Goal: Task Accomplishment & Management: Manage account settings

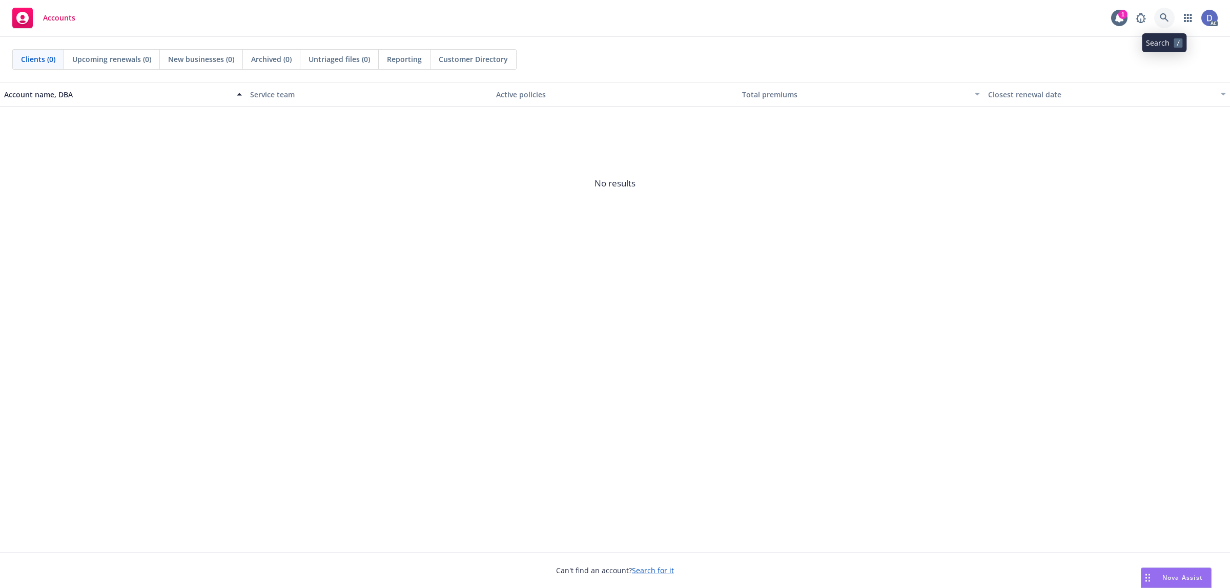
click at [1169, 26] on link at bounding box center [1164, 18] width 20 height 20
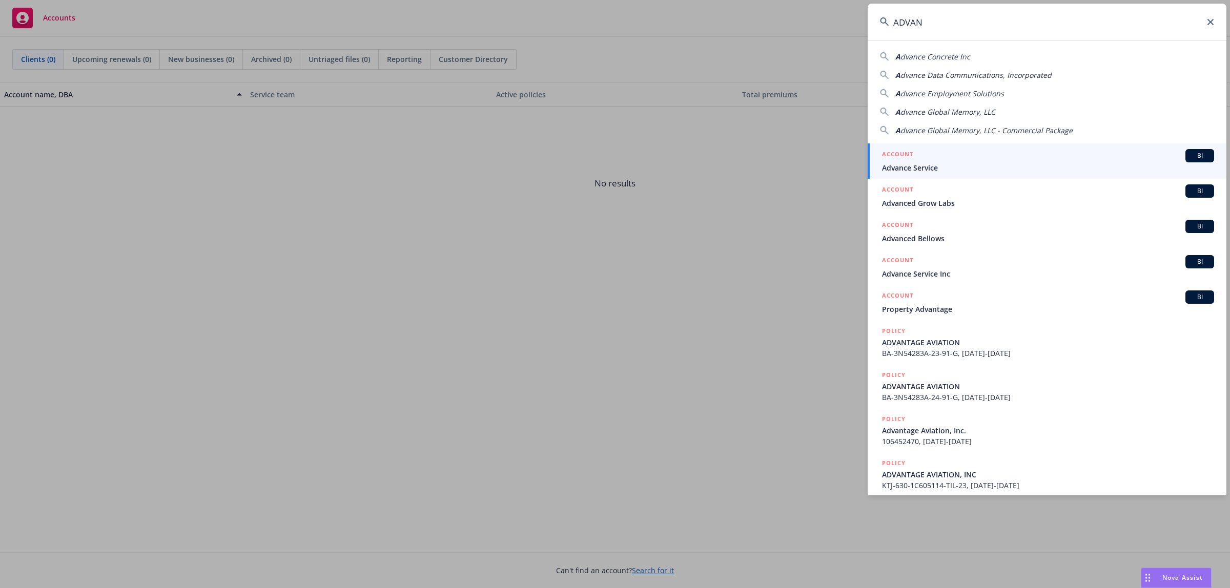
click at [1143, 17] on input "ADVAN" at bounding box center [1046, 22] width 359 height 37
paste input "dvantest America, Inc."
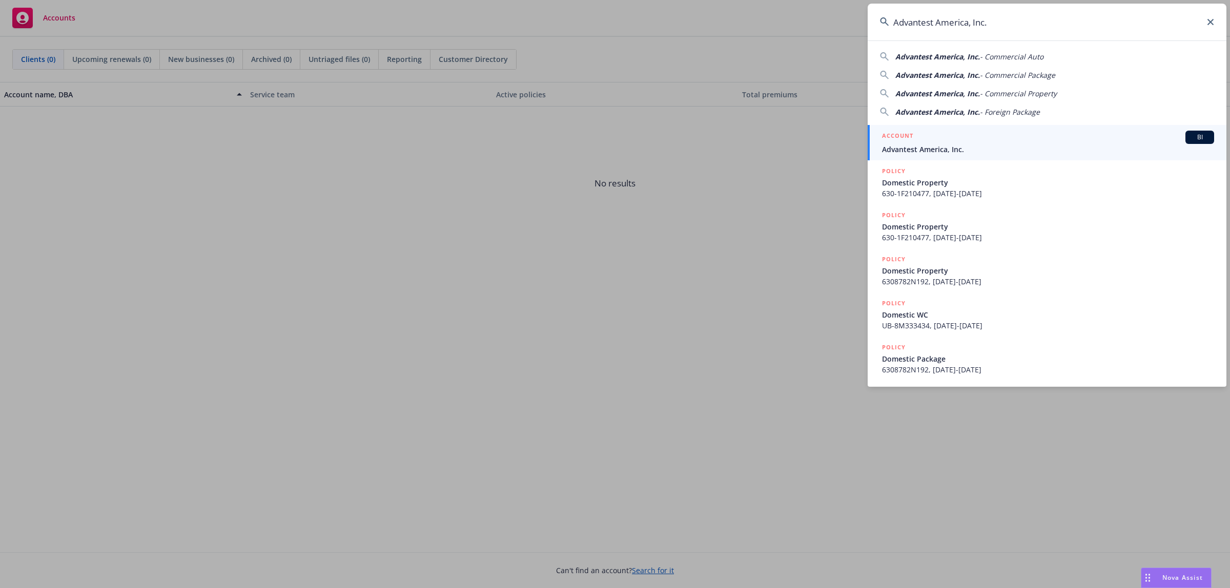
type input "Advantest America, Inc."
click at [991, 150] on span "Advantest America, Inc." at bounding box center [1048, 149] width 332 height 11
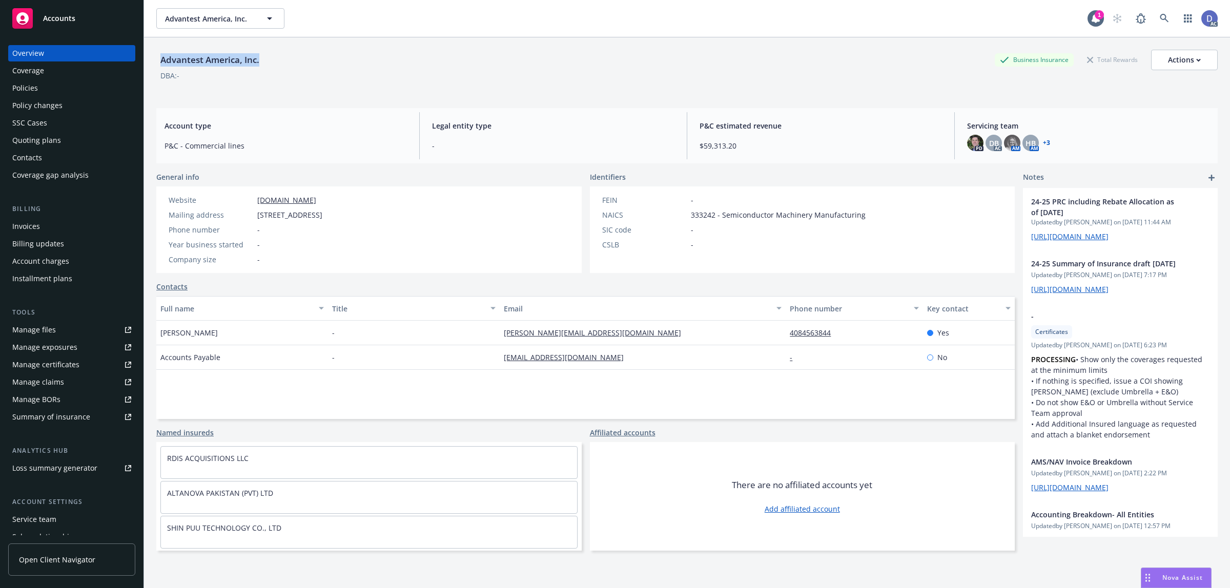
copy div "Advantest America, Inc."
drag, startPoint x: 259, startPoint y: 63, endPoint x: 160, endPoint y: 67, distance: 99.0
click at [160, 67] on div "Advantest America, Inc." at bounding box center [209, 60] width 107 height 20
click at [56, 383] on div "Manage claims" at bounding box center [38, 382] width 52 height 16
click at [49, 328] on div "Manage files" at bounding box center [34, 330] width 44 height 16
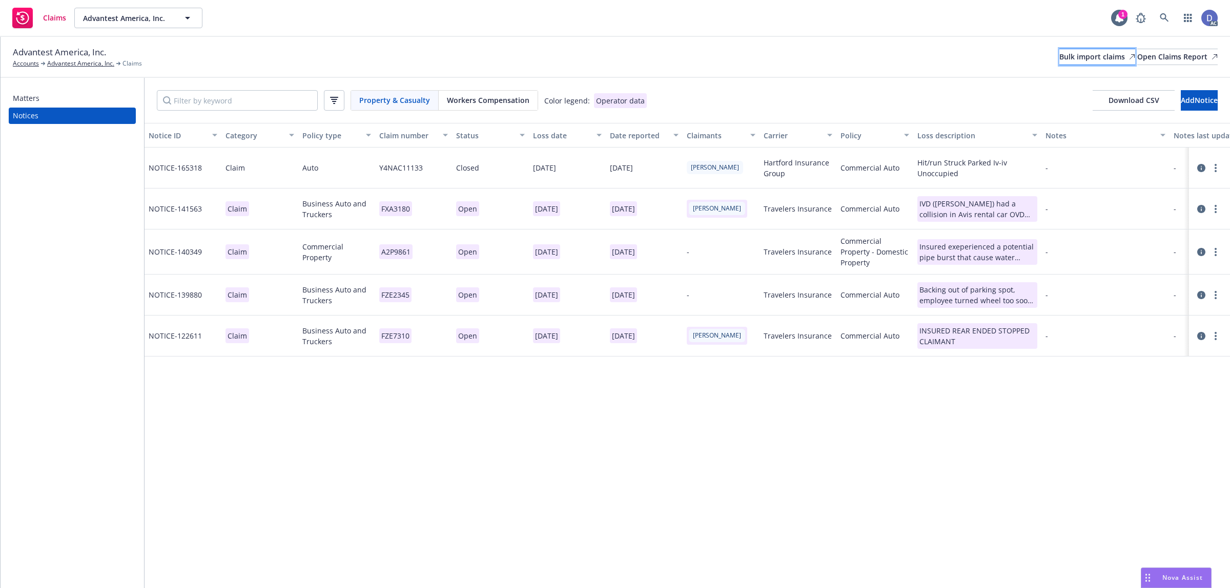
click at [1080, 62] on div "Bulk import claims" at bounding box center [1097, 56] width 76 height 15
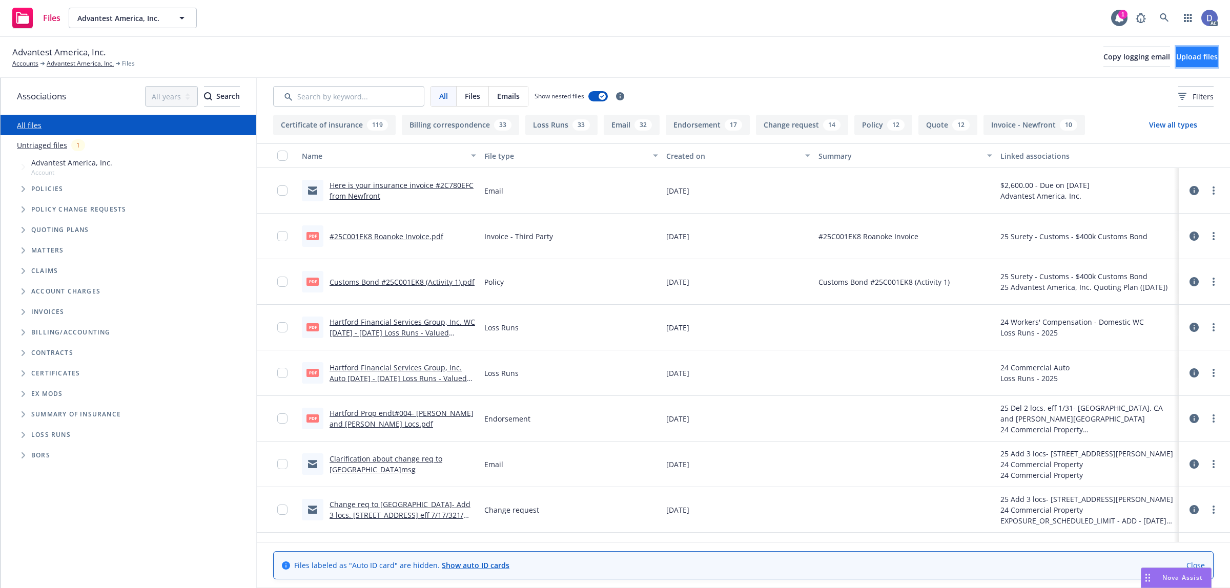
click at [1187, 59] on span "Upload files" at bounding box center [1196, 57] width 41 height 10
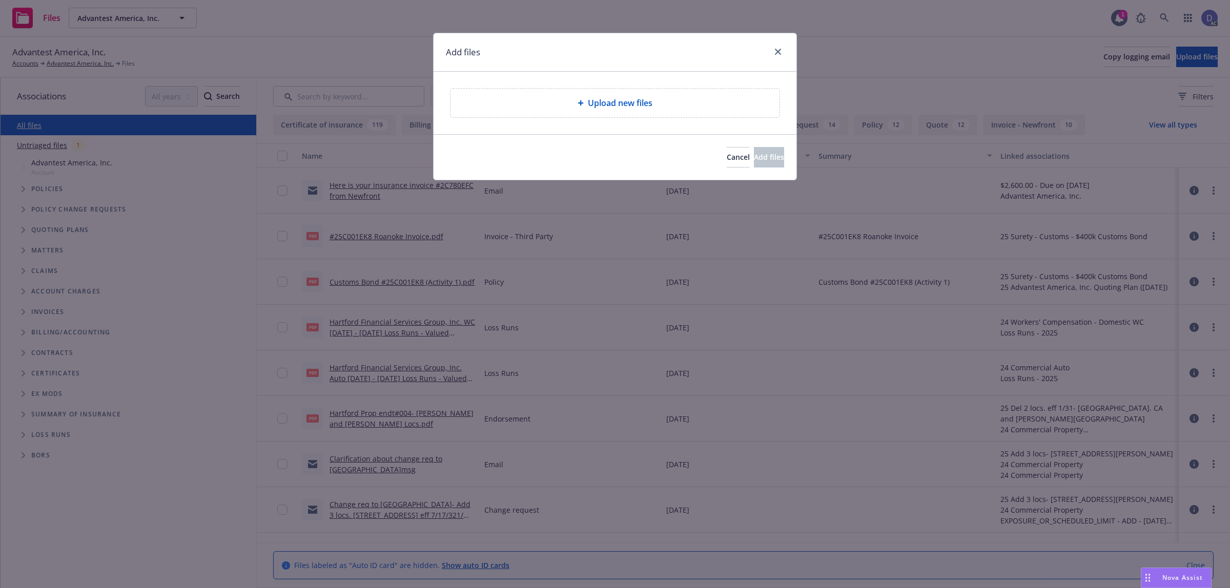
click at [625, 93] on div "Upload new files" at bounding box center [614, 103] width 329 height 29
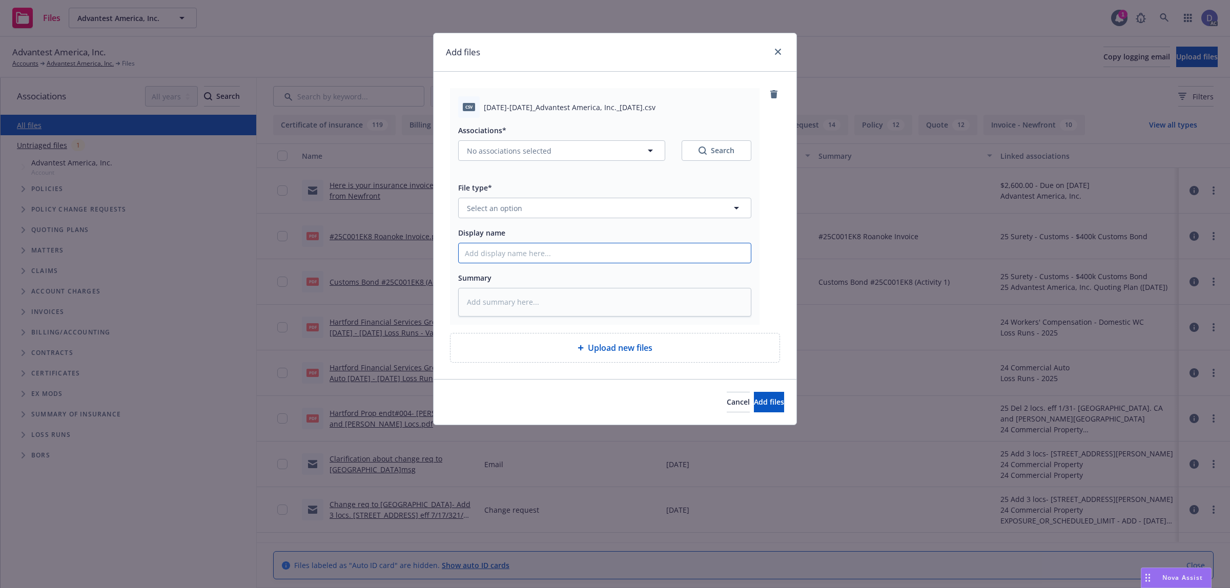
click at [705, 246] on input "Display name" at bounding box center [605, 252] width 292 height 19
paste input "2018-2024_Advantest America, Inc._10-2-2024"
type input "2018-2024_Advantest America, Inc._10-2-2024"
type textarea "x"
type input "2018-2024_Advantest America, Inc._10-2-2024"
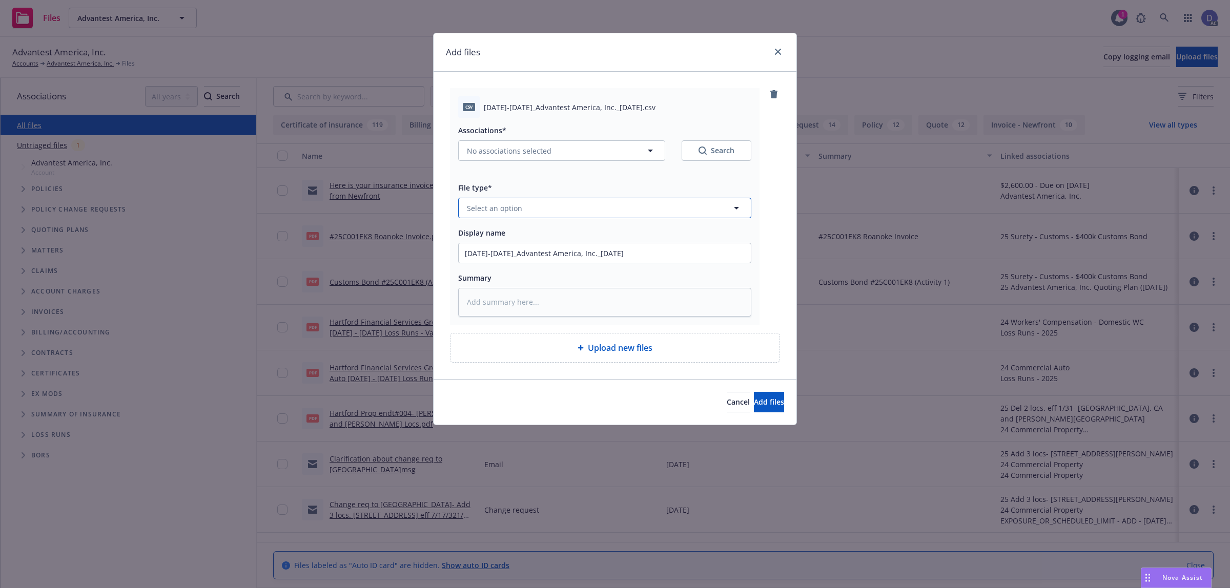
click at [728, 211] on button "Select an option" at bounding box center [604, 208] width 293 height 20
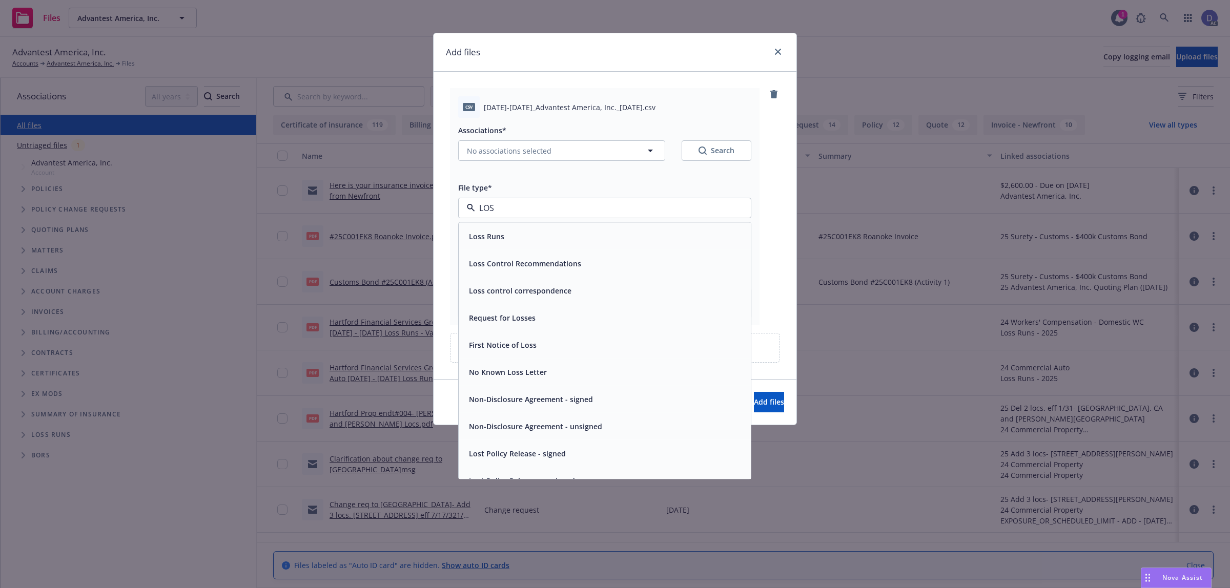
type input "LOSS"
click at [705, 226] on div "Loss Runs" at bounding box center [605, 236] width 292 height 27
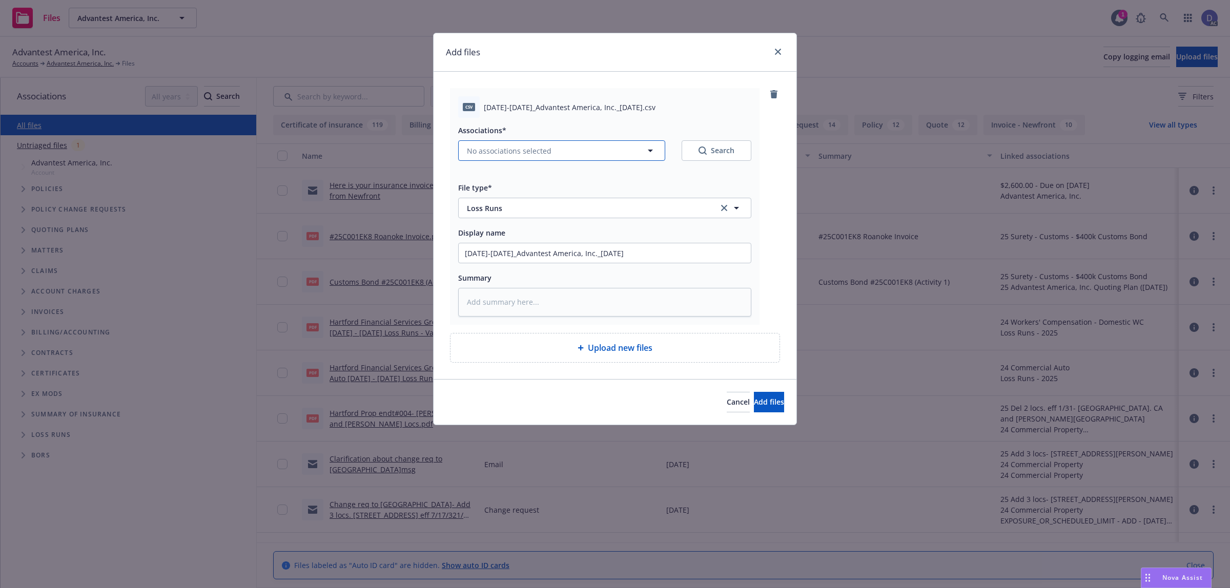
click at [559, 159] on button "No associations selected" at bounding box center [561, 150] width 207 height 20
type textarea "x"
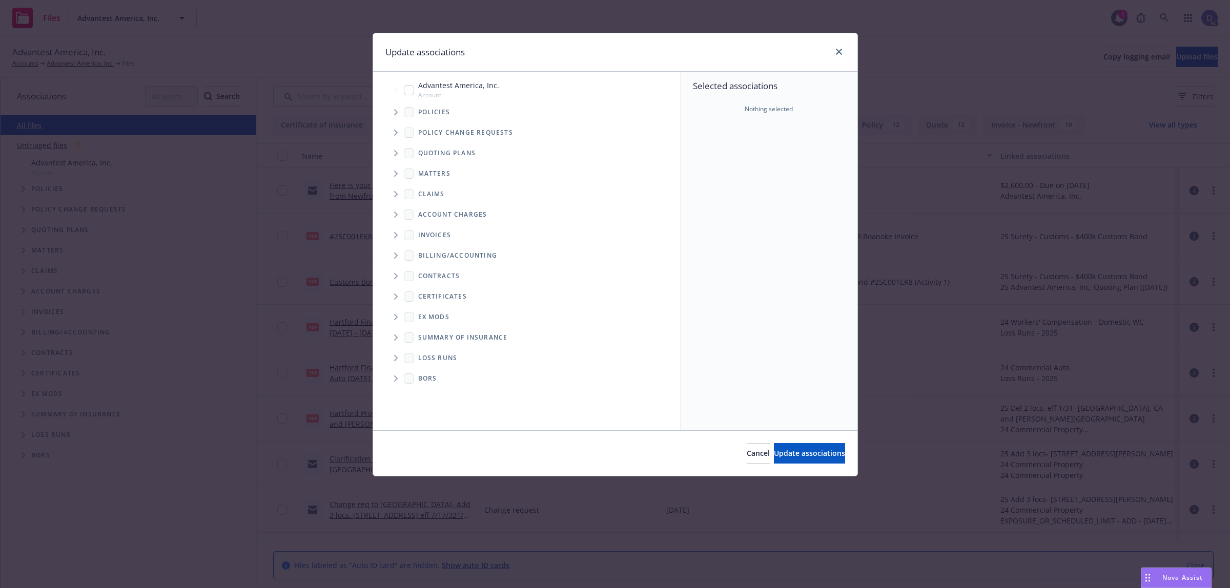
click at [398, 110] on icon "Tree Example" at bounding box center [396, 112] width 4 height 6
click at [713, 167] on div "Selected associations Nothing selected" at bounding box center [768, 251] width 177 height 359
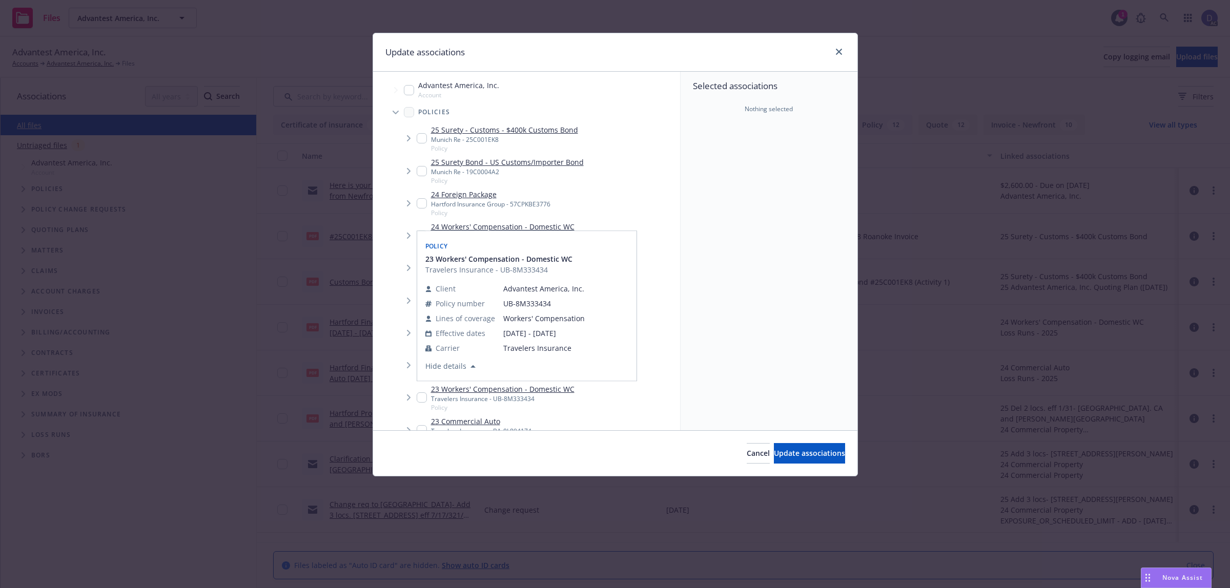
click at [423, 400] on input "Tree Example" at bounding box center [421, 397] width 10 height 10
checkbox input "true"
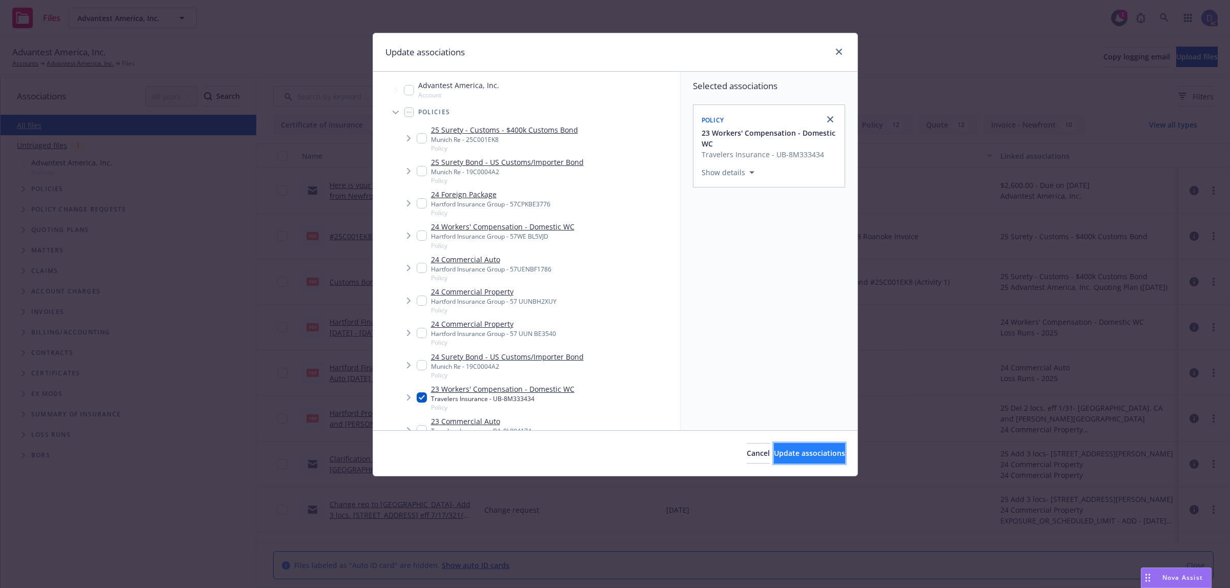
click at [807, 461] on button "Update associations" at bounding box center [809, 453] width 71 height 20
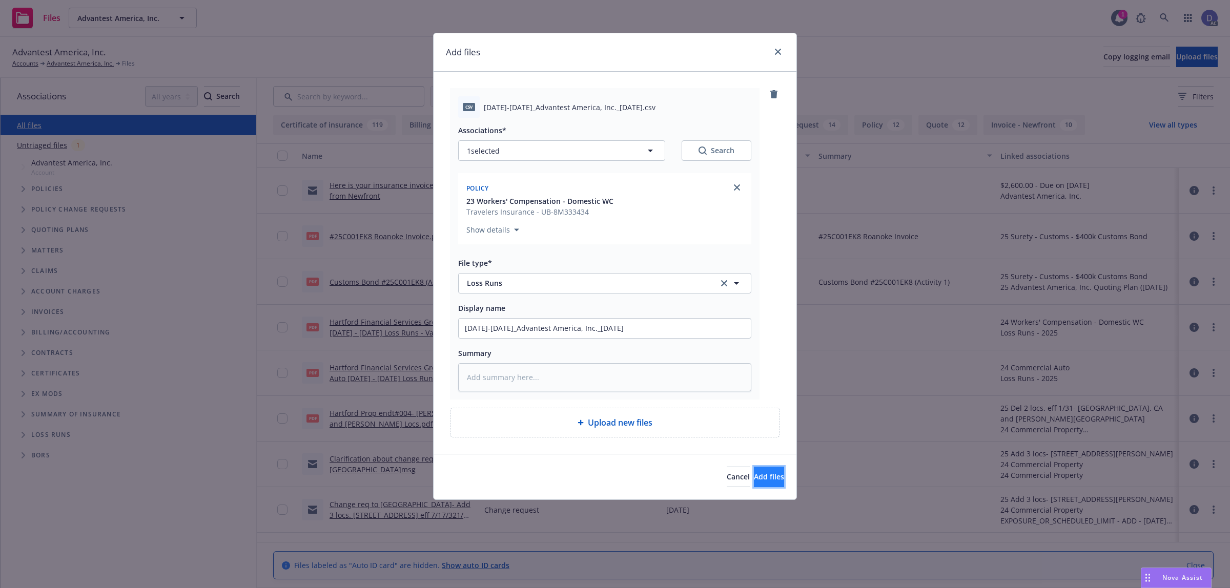
click at [762, 474] on span "Add files" at bounding box center [769, 477] width 30 height 10
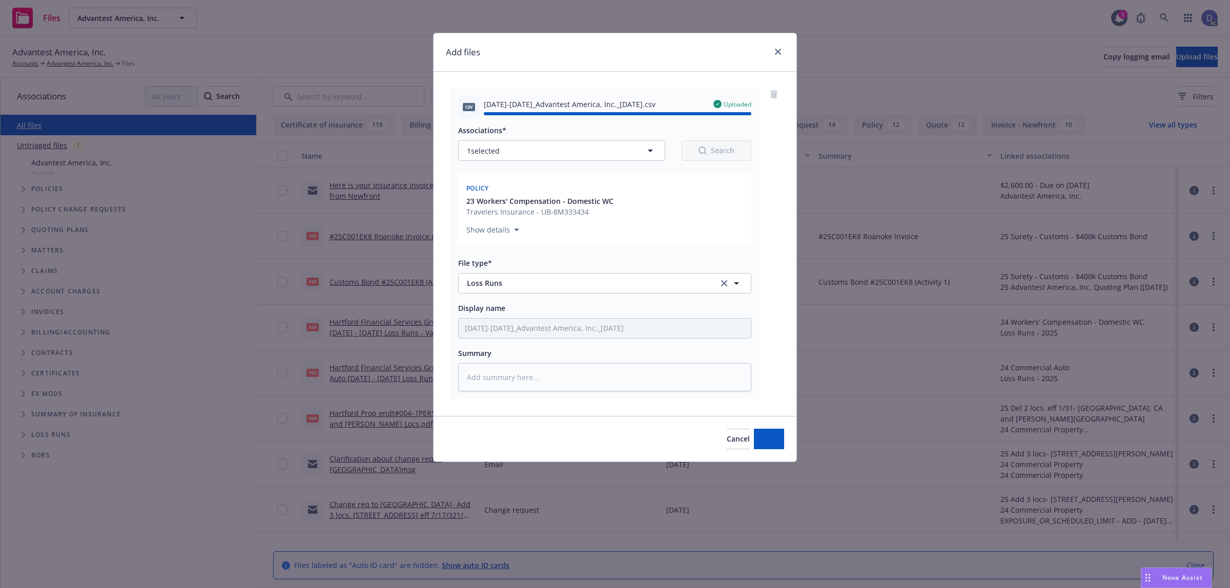
type textarea "x"
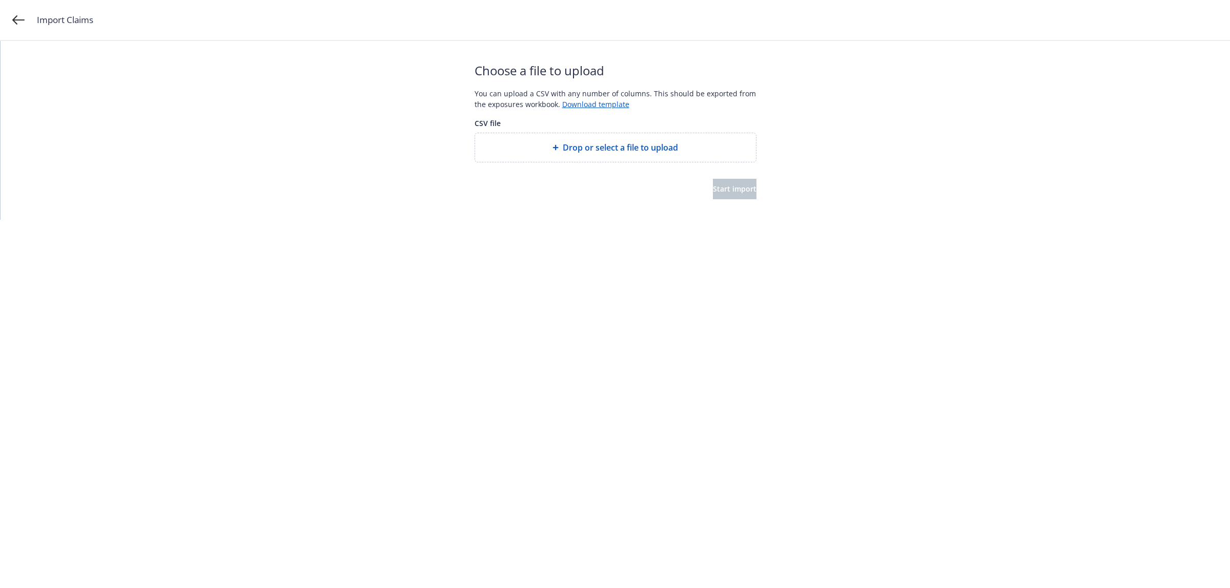
click at [610, 154] on div "Drop or select a file to upload" at bounding box center [615, 147] width 281 height 29
click at [731, 186] on span "Start import" at bounding box center [735, 189] width 44 height 10
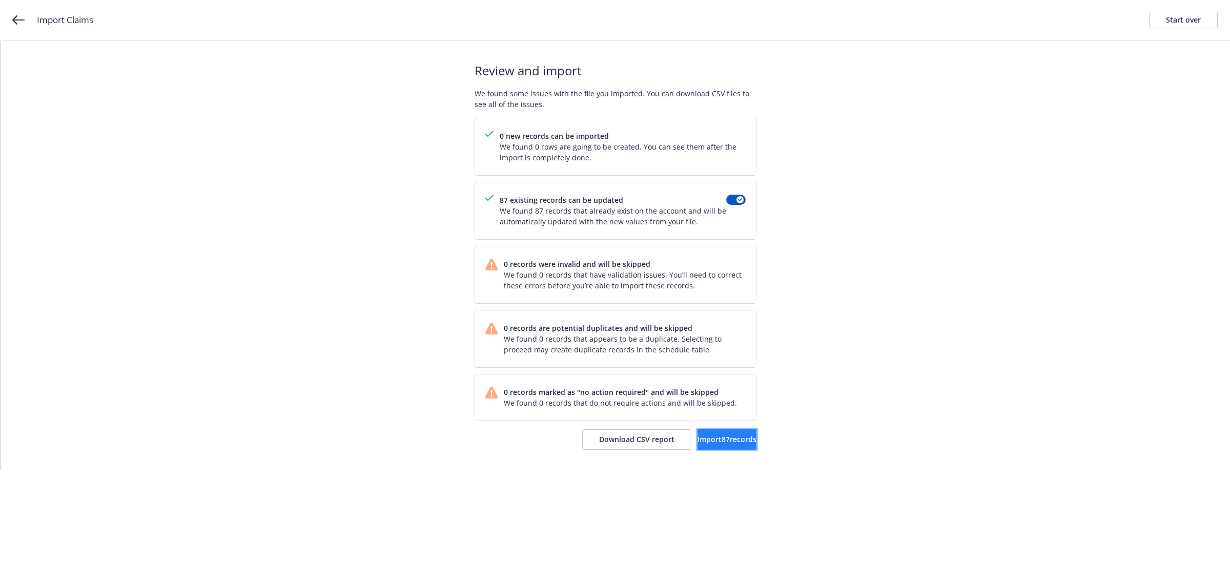
click at [710, 440] on span "Import 87 records" at bounding box center [726, 439] width 59 height 10
click at [703, 426] on div "Import complete Your records were successfully imported into your accounts. You…" at bounding box center [615, 255] width 282 height 429
click at [717, 436] on span "View accounts" at bounding box center [714, 439] width 50 height 10
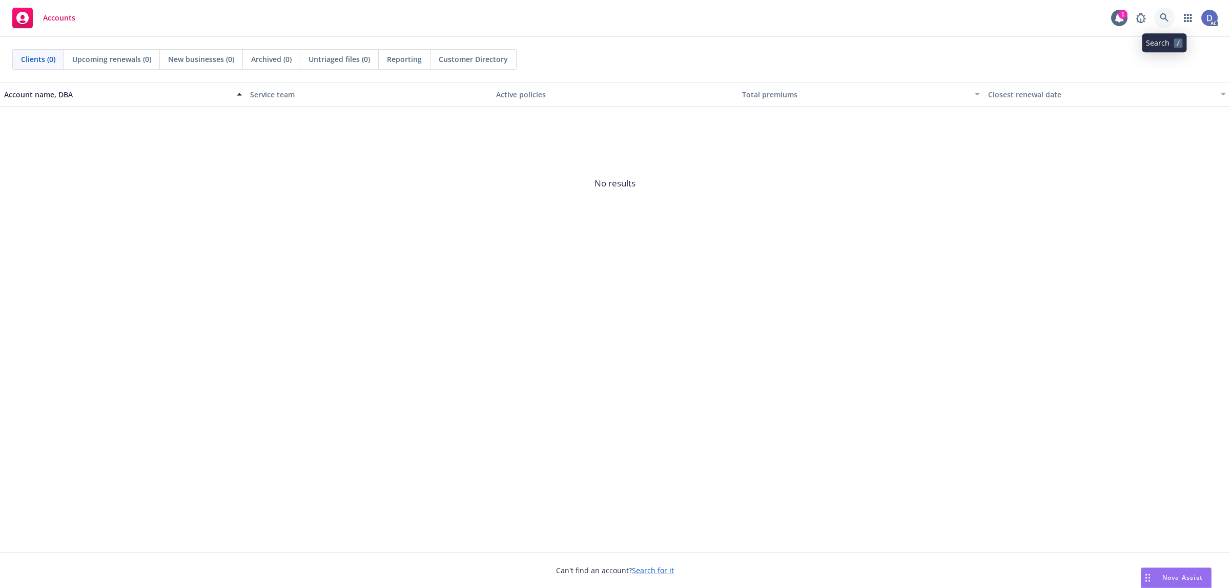
click at [1167, 18] on icon at bounding box center [1163, 17] width 9 height 9
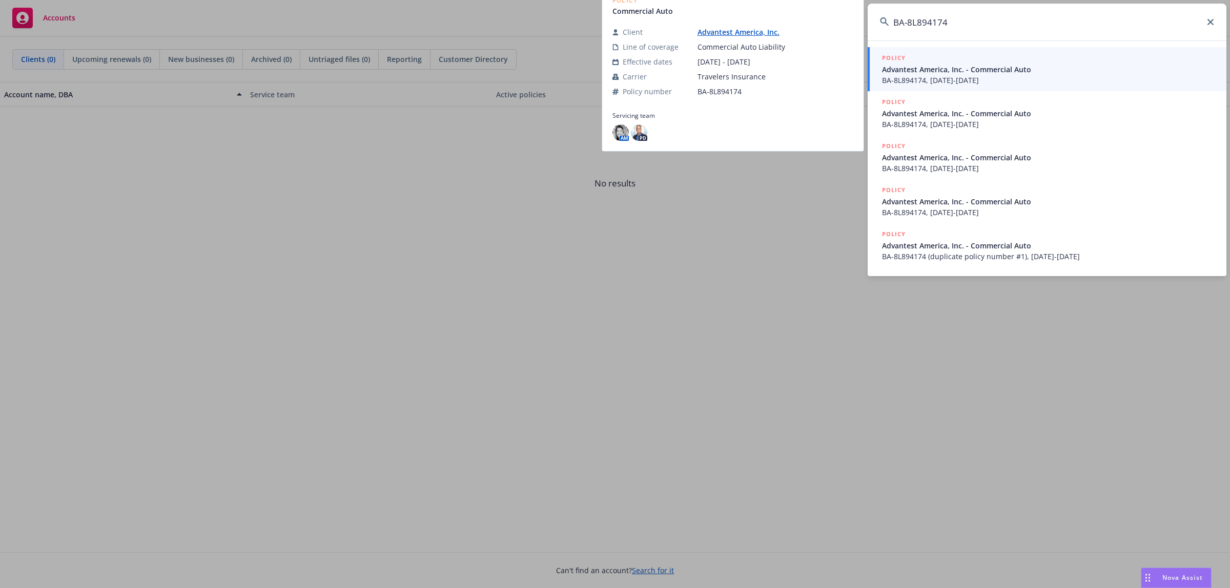
type input "BA-8L894174"
click at [1058, 61] on div "POLICY" at bounding box center [1048, 58] width 332 height 11
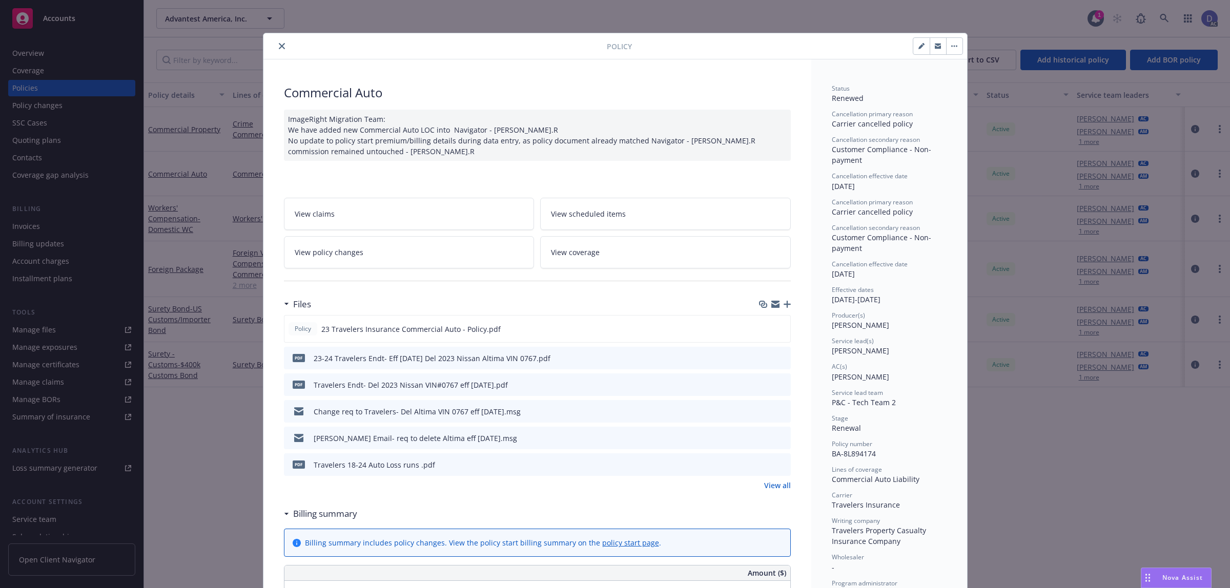
click at [278, 52] on button "close" at bounding box center [282, 46] width 12 height 12
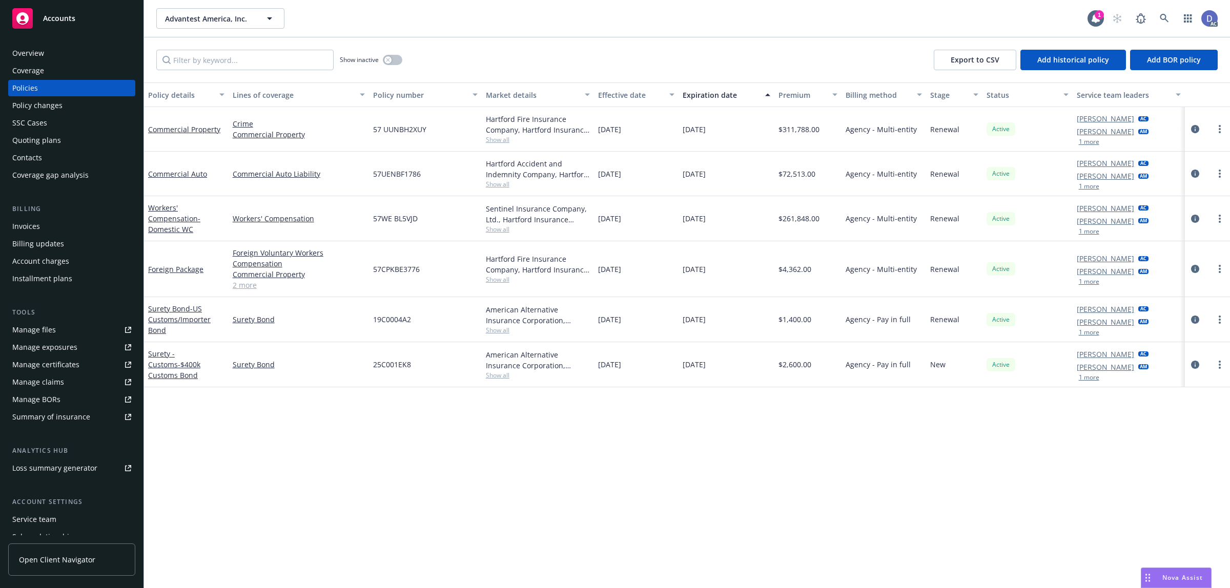
click at [62, 44] on div "Overview Coverage Policies Policy changes SSC Cases Quoting plans Contacts Cove…" at bounding box center [71, 310] width 143 height 555
click at [62, 48] on div "Overview" at bounding box center [71, 53] width 119 height 16
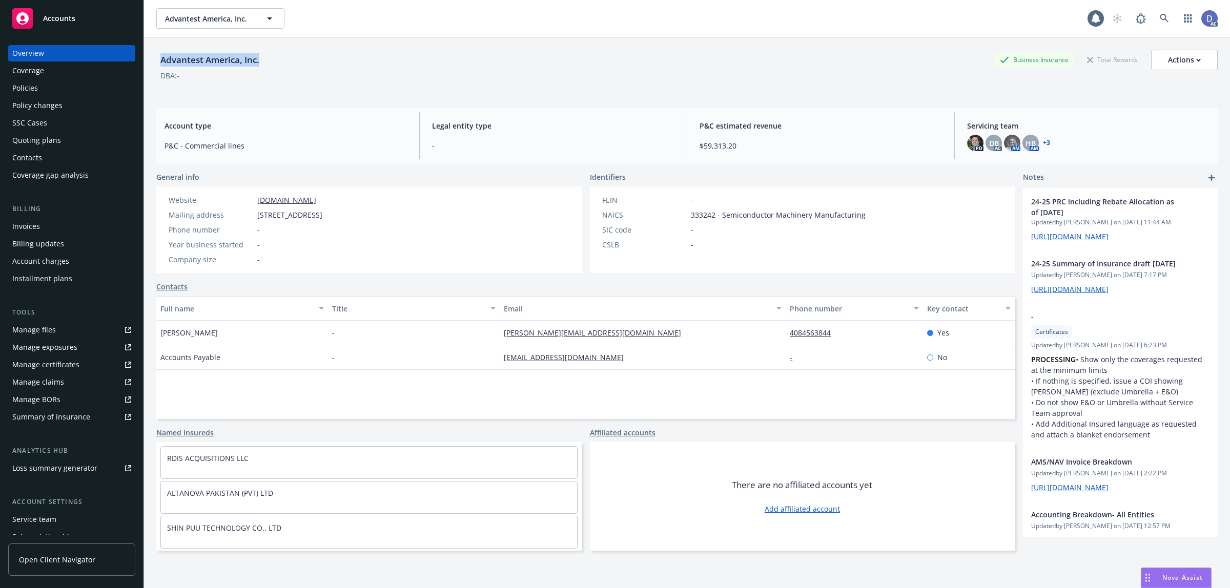
copy div "Advantest America, Inc."
drag, startPoint x: 262, startPoint y: 60, endPoint x: 152, endPoint y: 60, distance: 110.1
click at [152, 60] on div "Advantest America, Inc. Business Insurance Total Rewards Actions DBA: - Account…" at bounding box center [687, 331] width 1086 height 588
click at [67, 83] on div "Policies" at bounding box center [71, 88] width 119 height 16
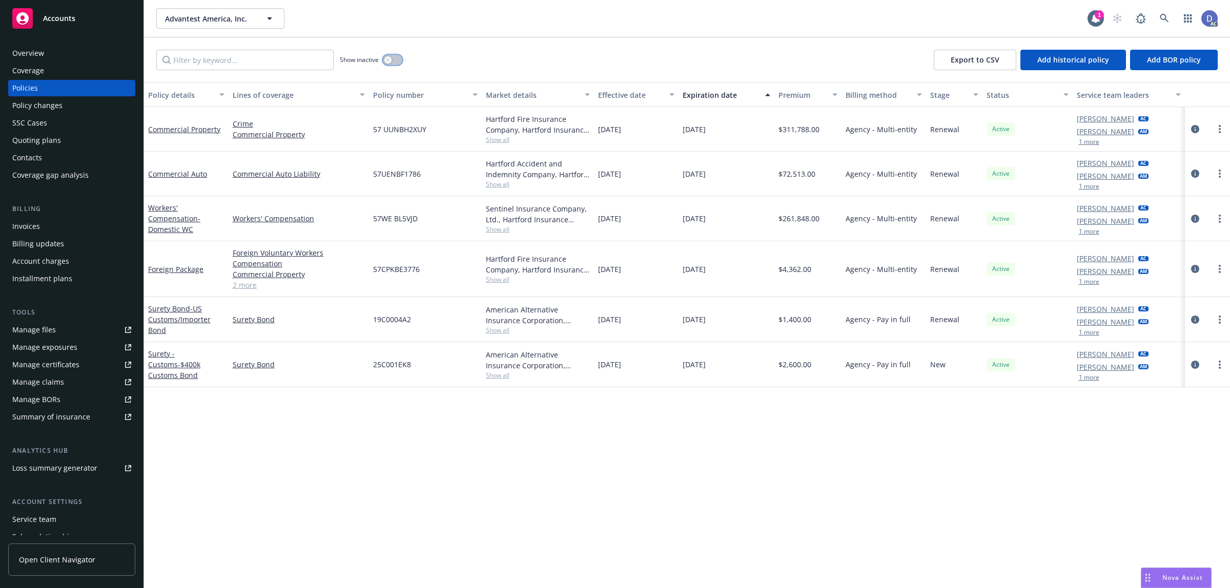
click at [388, 55] on button "button" at bounding box center [392, 60] width 19 height 10
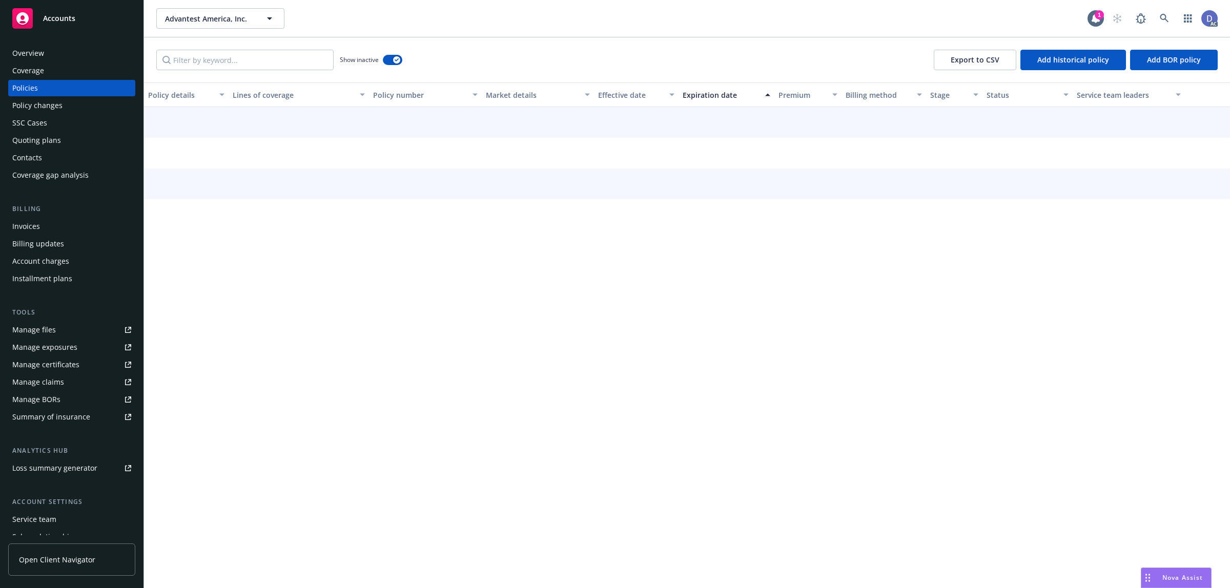
click at [270, 73] on div "Show inactive Export to CSV Add historical policy Add BOR policy" at bounding box center [687, 59] width 1086 height 45
click at [275, 67] on input "Filter by keyword..." at bounding box center [244, 60] width 177 height 20
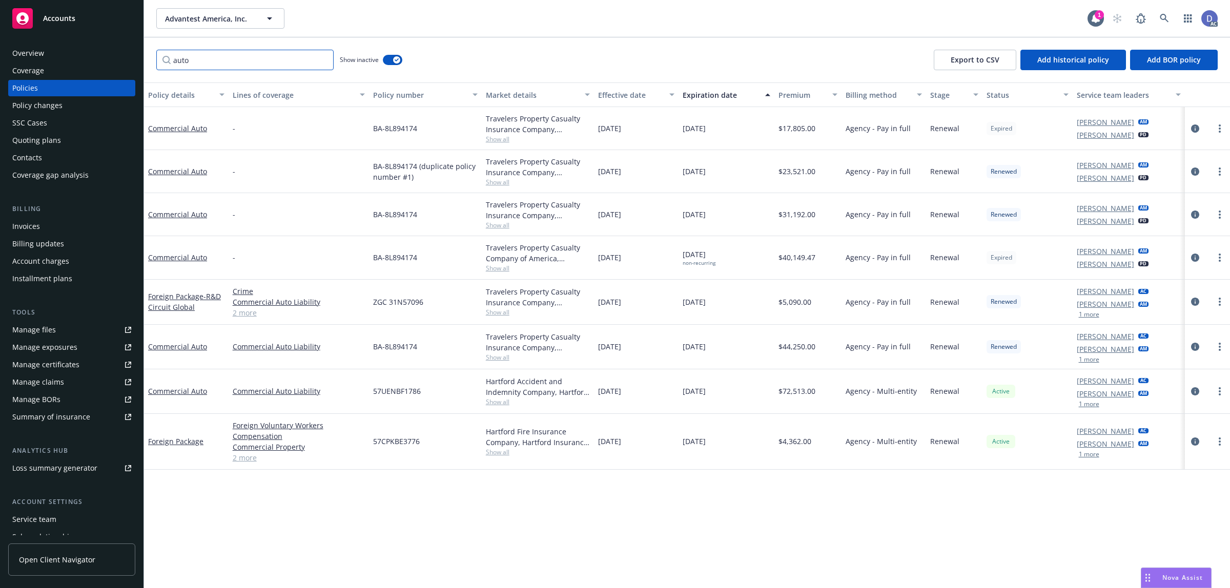
type input "auto"
click at [400, 165] on span "BA-8L894174 (duplicate policy number #1)" at bounding box center [425, 172] width 105 height 22
copy span "8L894174"
click at [400, 165] on span "BA-8L894174 (duplicate policy number #1)" at bounding box center [425, 172] width 105 height 22
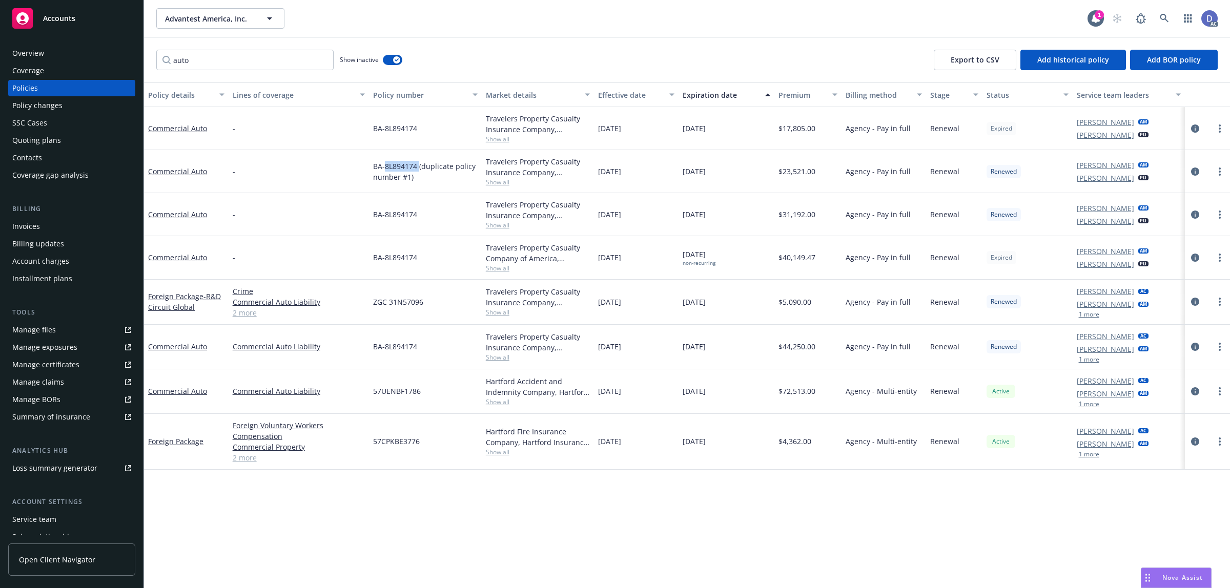
click at [400, 165] on span "BA-8L894174 (duplicate policy number #1)" at bounding box center [425, 172] width 105 height 22
drag, startPoint x: 370, startPoint y: 164, endPoint x: 415, endPoint y: 162, distance: 45.6
click at [415, 162] on div "BA-8L894174 (duplicate policy number #1)" at bounding box center [425, 171] width 113 height 43
copy span "BA-8L894174"
